Goal: Transaction & Acquisition: Purchase product/service

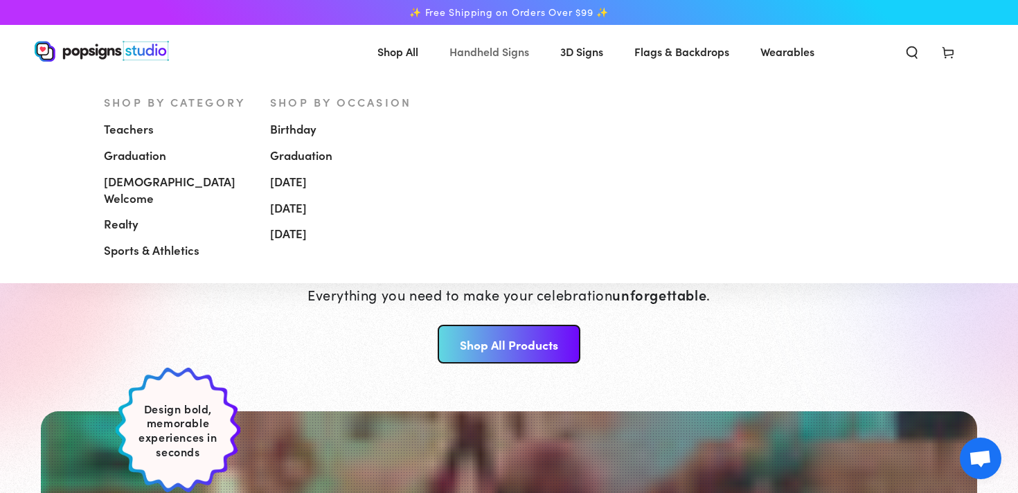
click at [466, 57] on span "Handheld Signs" at bounding box center [489, 52] width 80 height 20
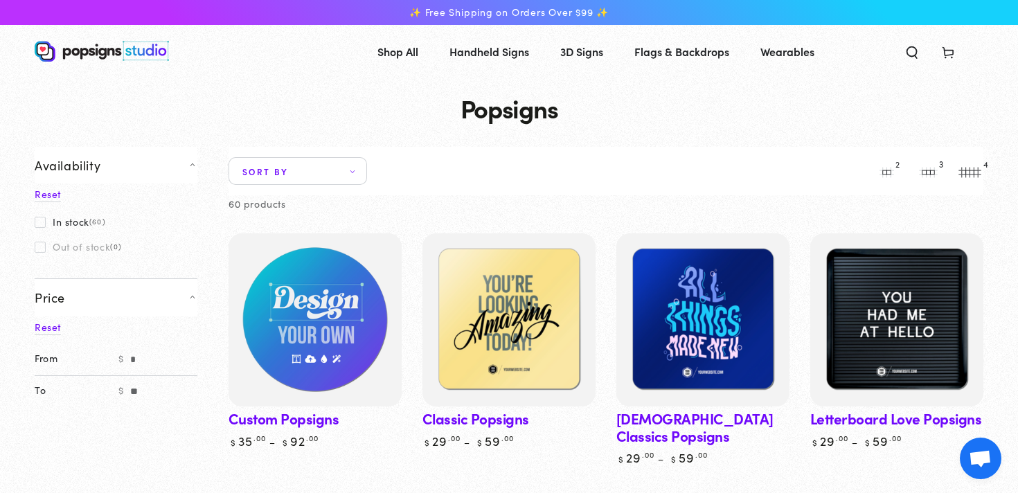
click at [310, 333] on img at bounding box center [315, 320] width 179 height 179
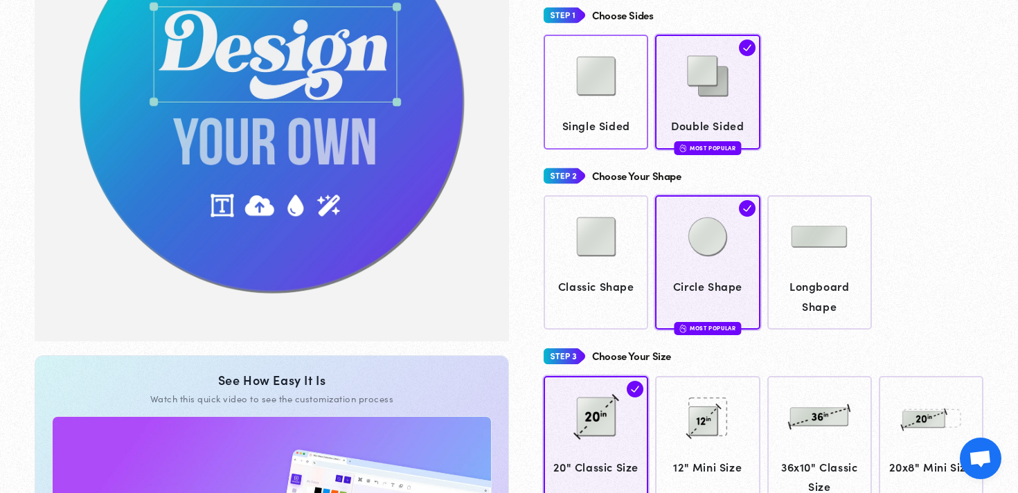
click at [571, 143] on div "Rated 4.1 /5 out of 2,167 Reviews Custom Popsigns Get it by Friday, Oct 3 with …" at bounding box center [746, 330] width 474 height 938
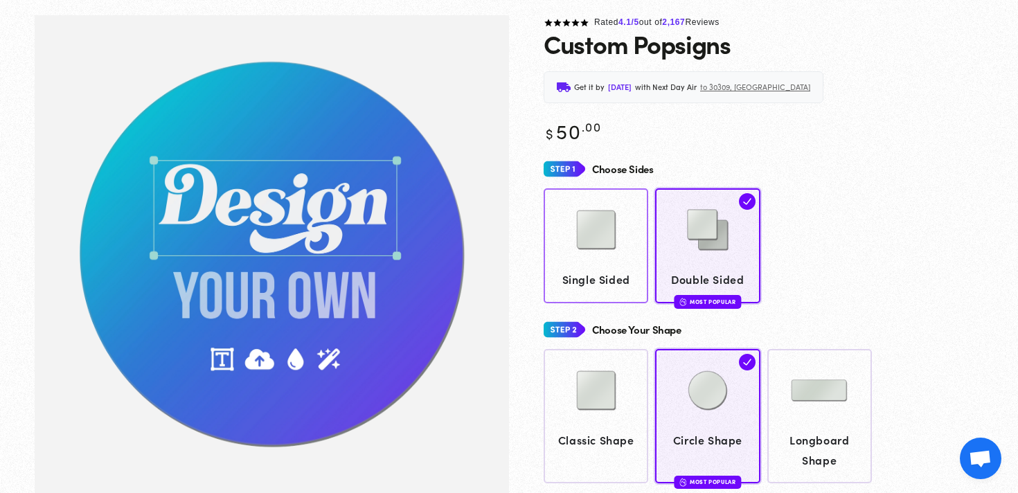
scroll to position [103, 0]
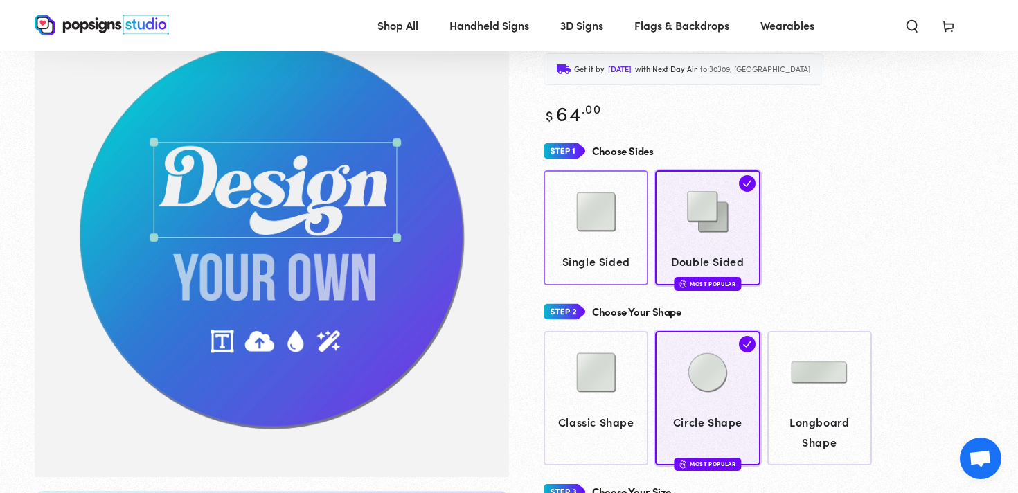
click at [603, 256] on span "Single Sided" at bounding box center [596, 261] width 91 height 20
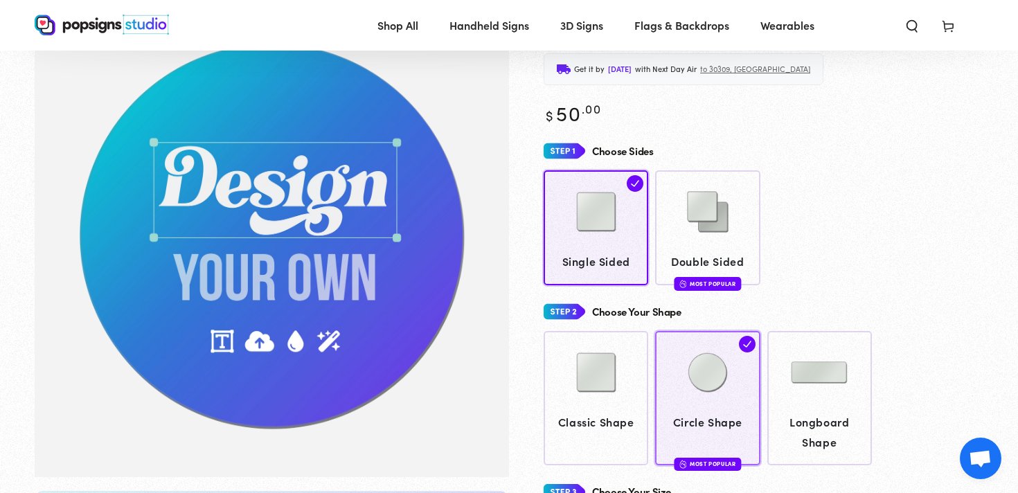
click at [714, 394] on img at bounding box center [707, 372] width 69 height 69
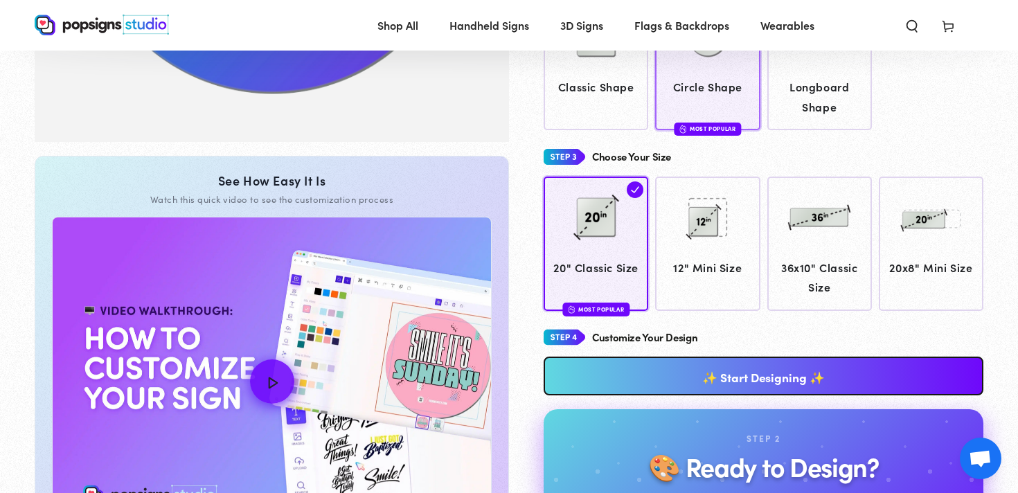
scroll to position [440, 0]
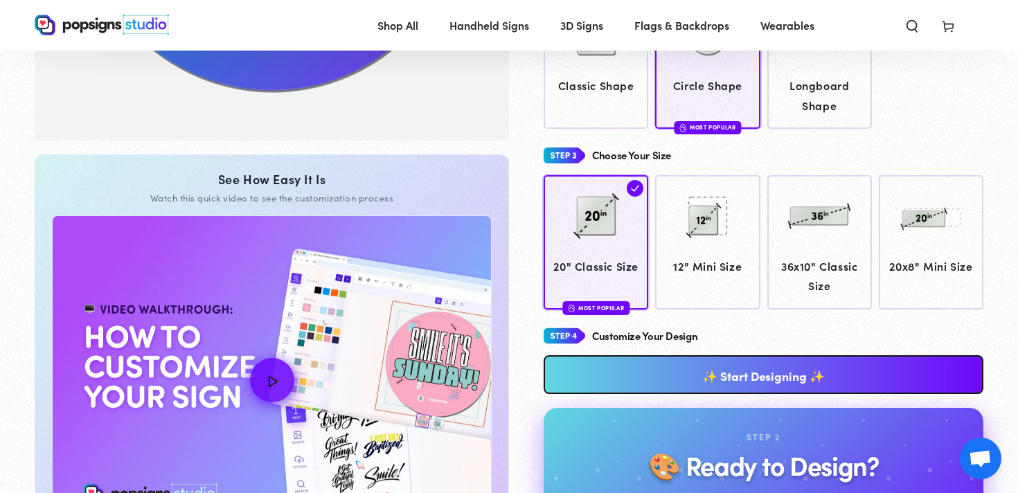
click at [791, 376] on link "✨ Start Designing ✨" at bounding box center [764, 374] width 440 height 39
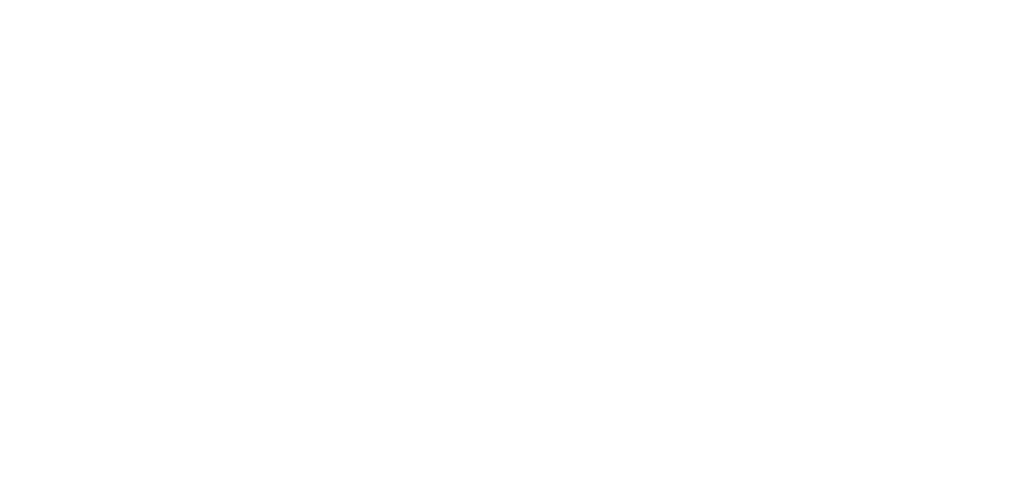
scroll to position [0, 0]
type textarea "An ancient tree with a door leading to a magical world"
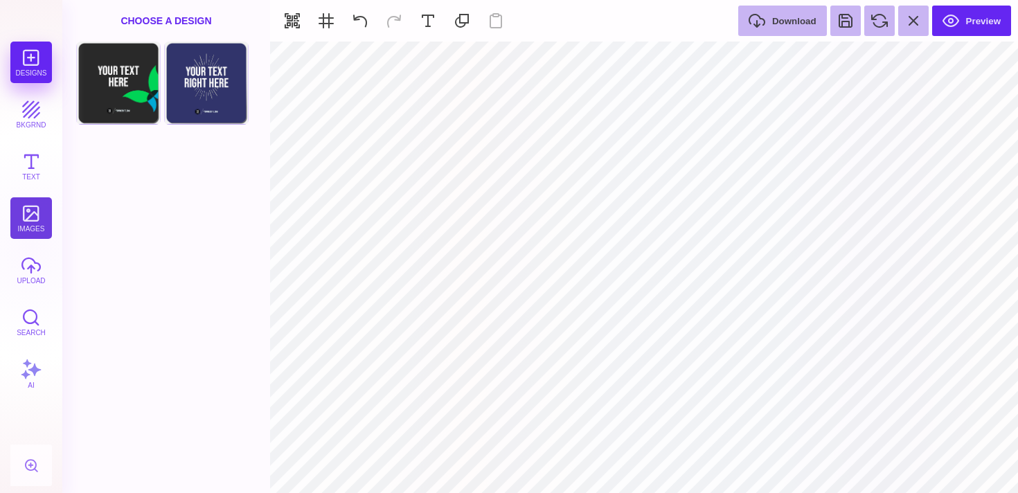
click at [29, 224] on button "images" at bounding box center [31, 218] width 42 height 42
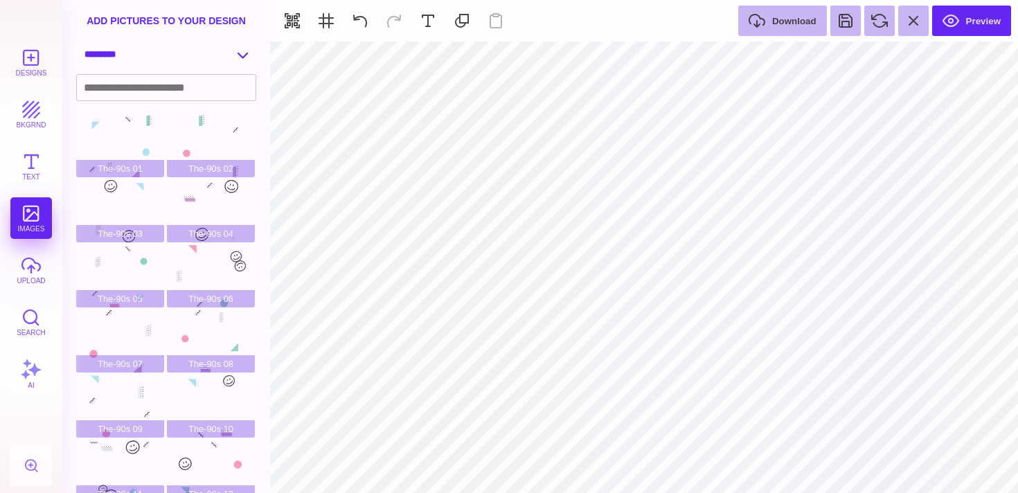
click at [192, 57] on select "**********" at bounding box center [166, 54] width 179 height 24
click at [26, 109] on button "bkgrnd" at bounding box center [31, 114] width 42 height 42
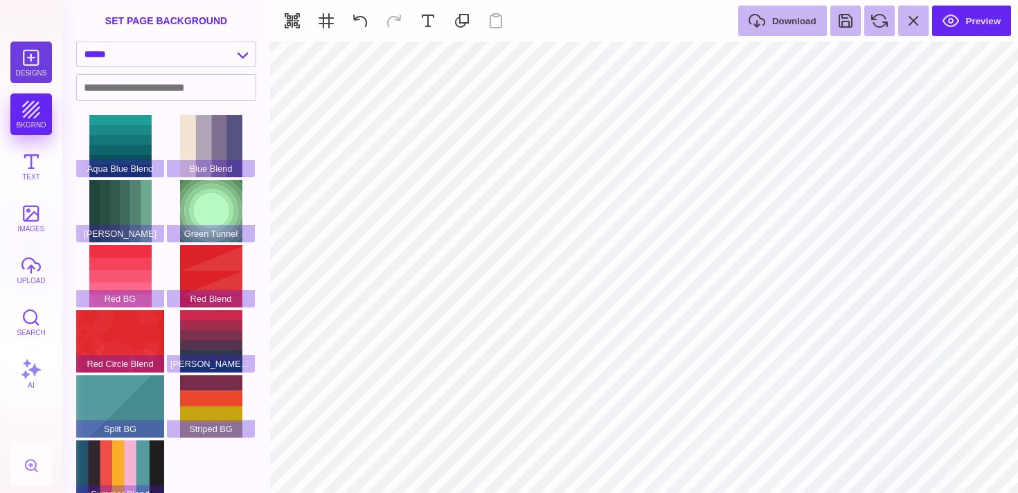
click at [21, 66] on button "Designs" at bounding box center [31, 63] width 42 height 42
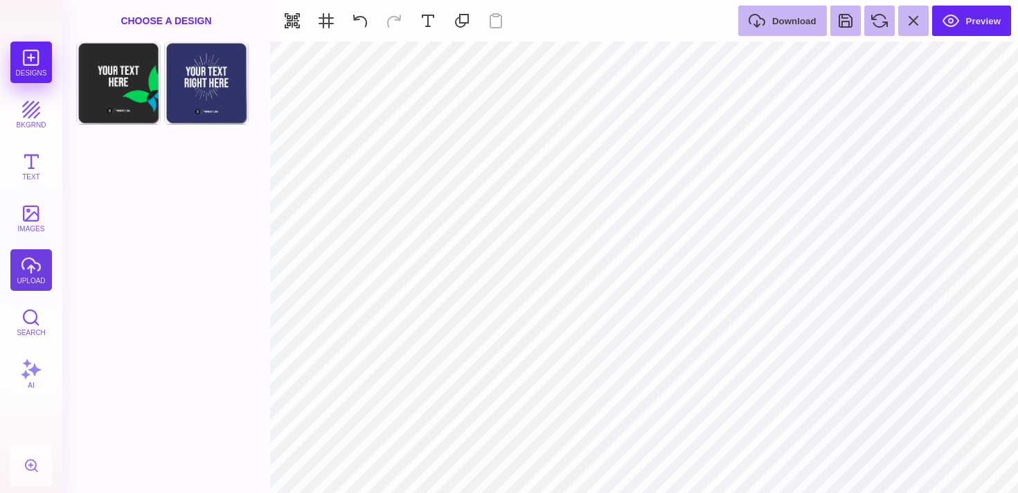
click at [23, 274] on button "upload" at bounding box center [31, 270] width 42 height 42
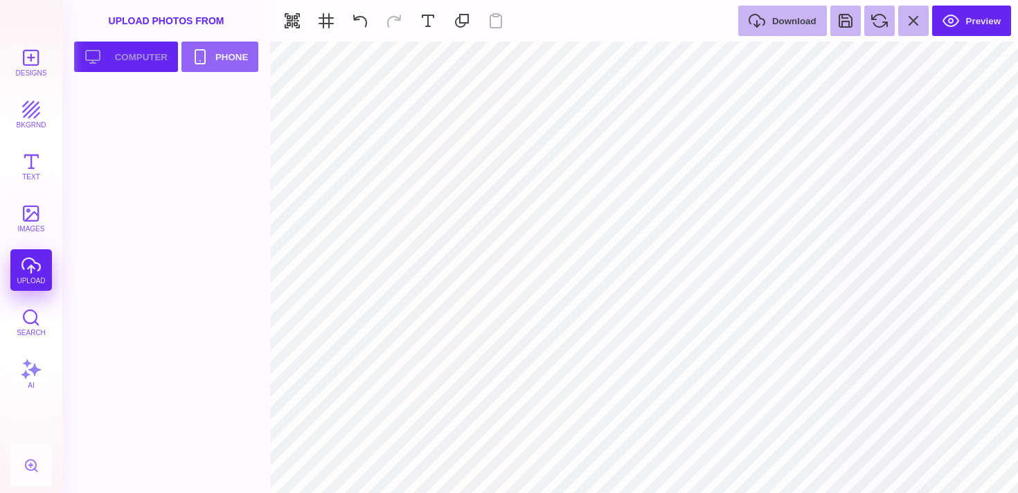
click at [118, 48] on button "Upload your artwork Computer" at bounding box center [126, 57] width 104 height 30
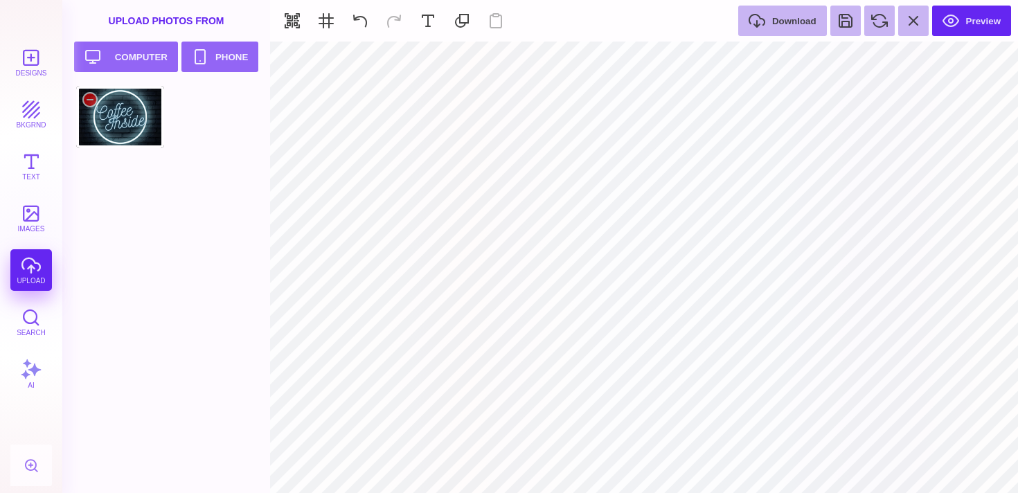
click at [116, 137] on div at bounding box center [120, 117] width 88 height 62
type input "#FFFFFF"
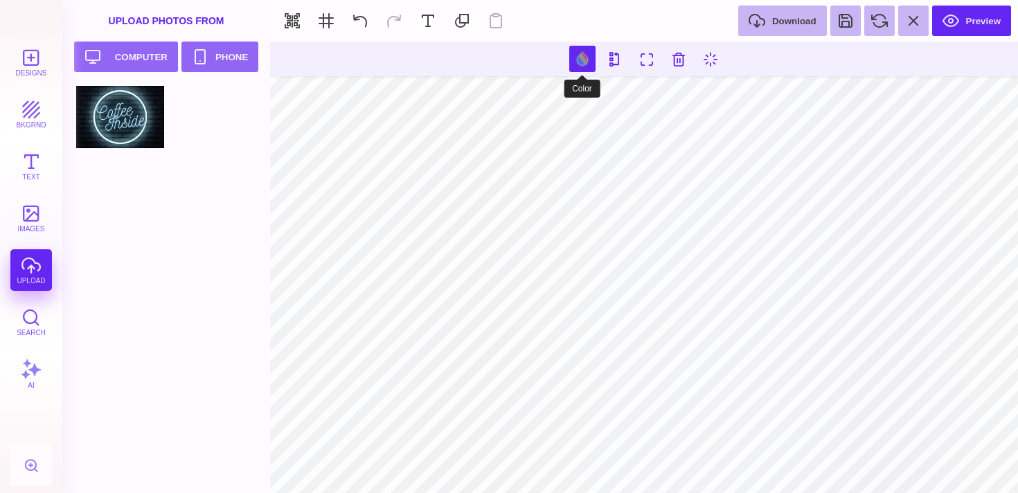
click at [581, 59] on button at bounding box center [582, 59] width 26 height 26
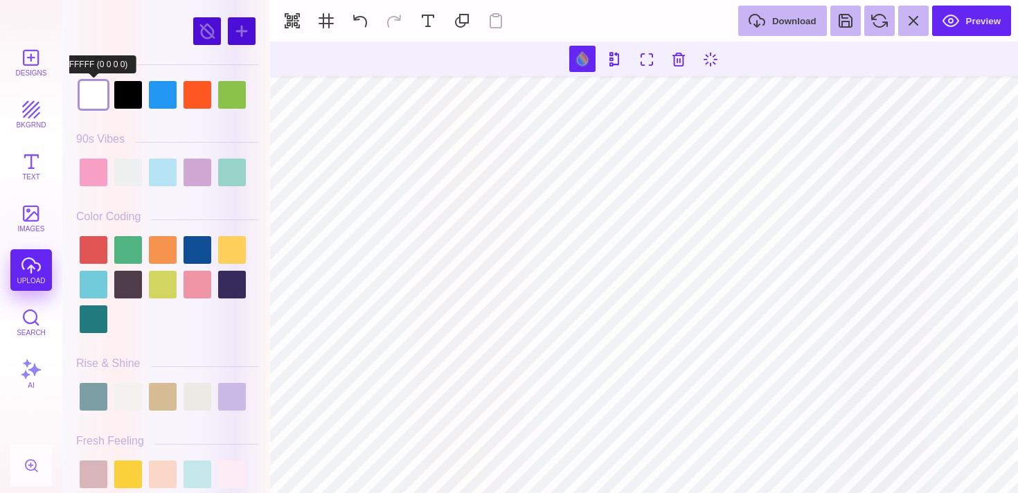
click at [89, 91] on div at bounding box center [94, 95] width 28 height 28
click at [123, 96] on div at bounding box center [128, 95] width 28 height 28
type input "#000000"
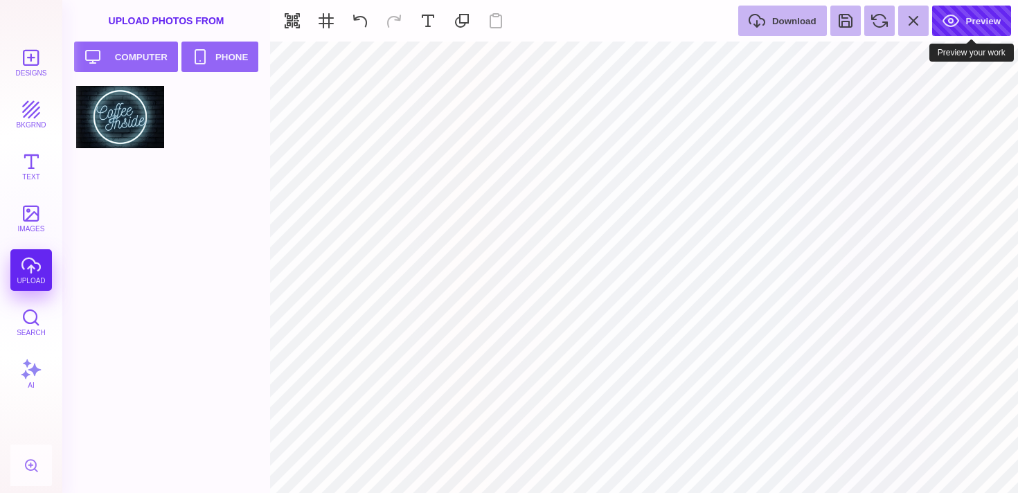
click at [972, 6] on button "Preview" at bounding box center [971, 21] width 79 height 30
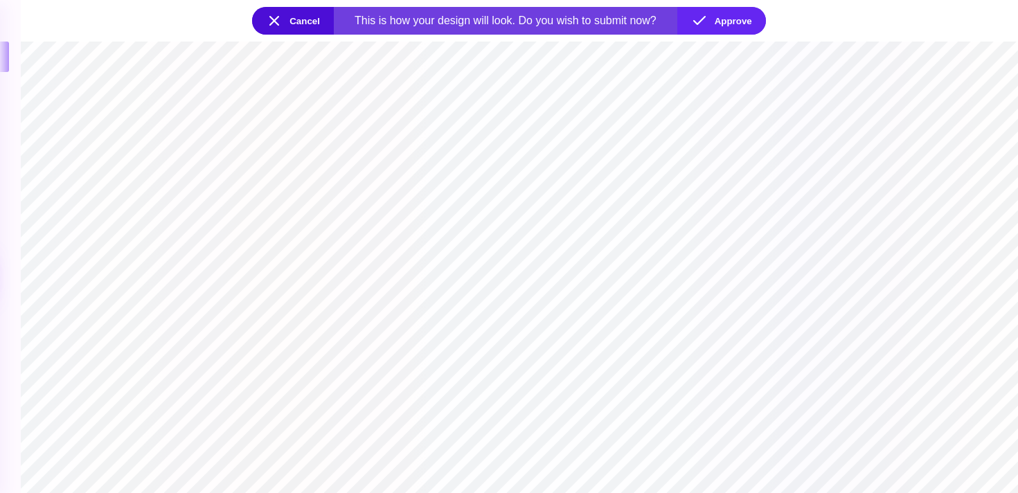
click at [285, 19] on button "Cancel" at bounding box center [293, 21] width 82 height 28
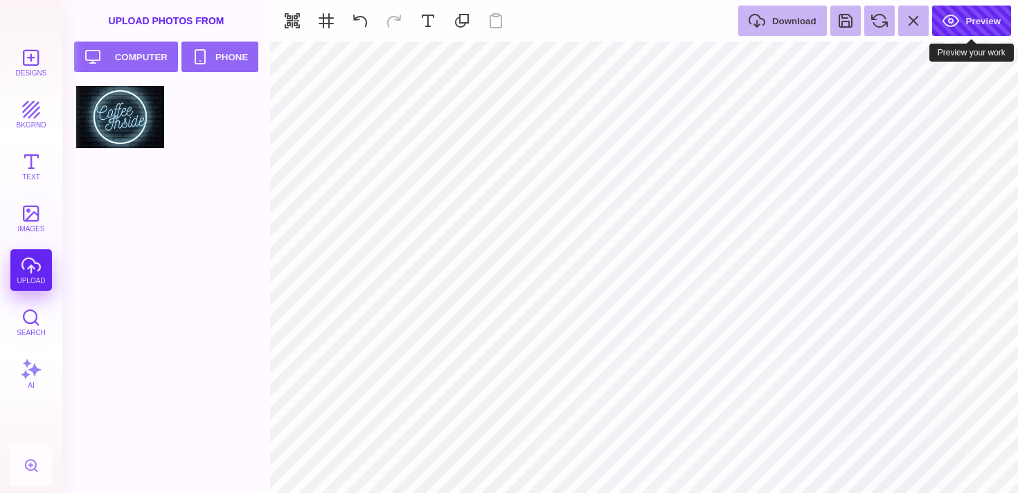
click at [972, 28] on button "Preview" at bounding box center [971, 21] width 79 height 30
